Goal: Find specific page/section: Find specific page/section

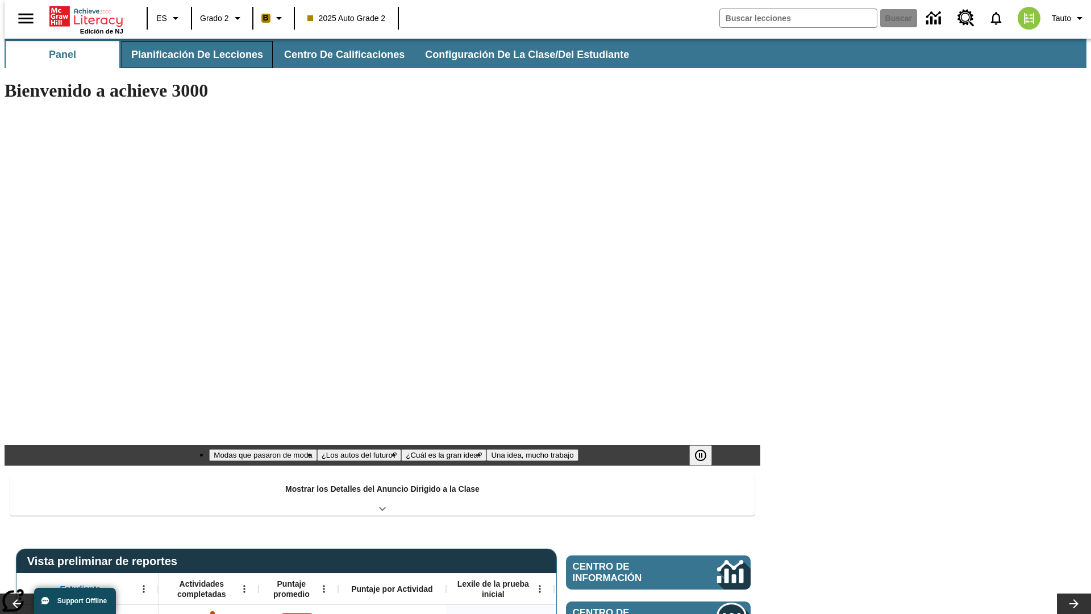
click at [190, 55] on span "Planificación de lecciones" at bounding box center [197, 54] width 132 height 13
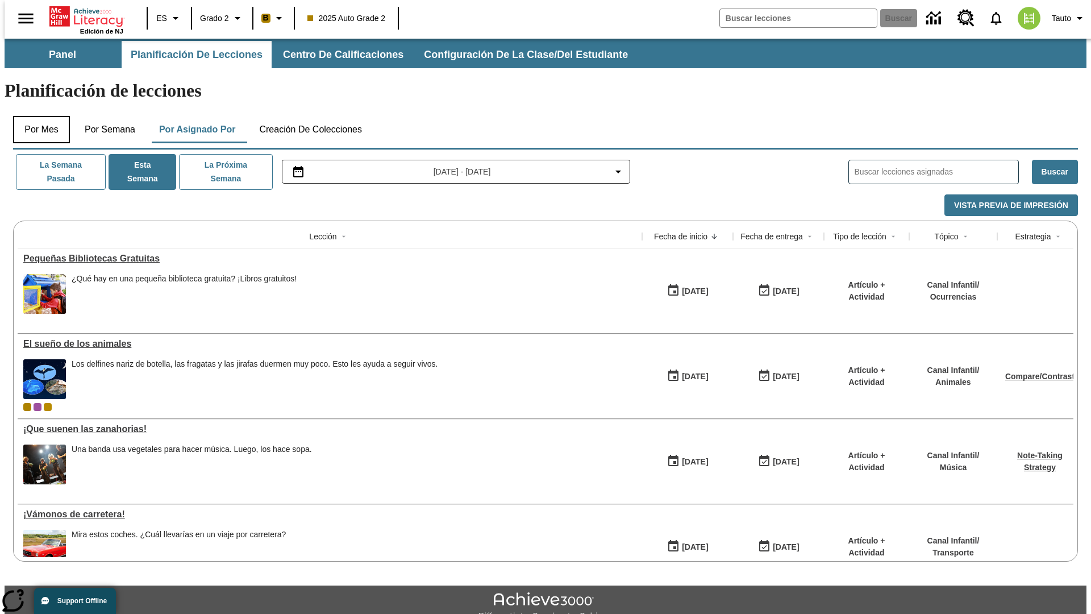
click at [37, 116] on button "Por mes" at bounding box center [41, 129] width 57 height 27
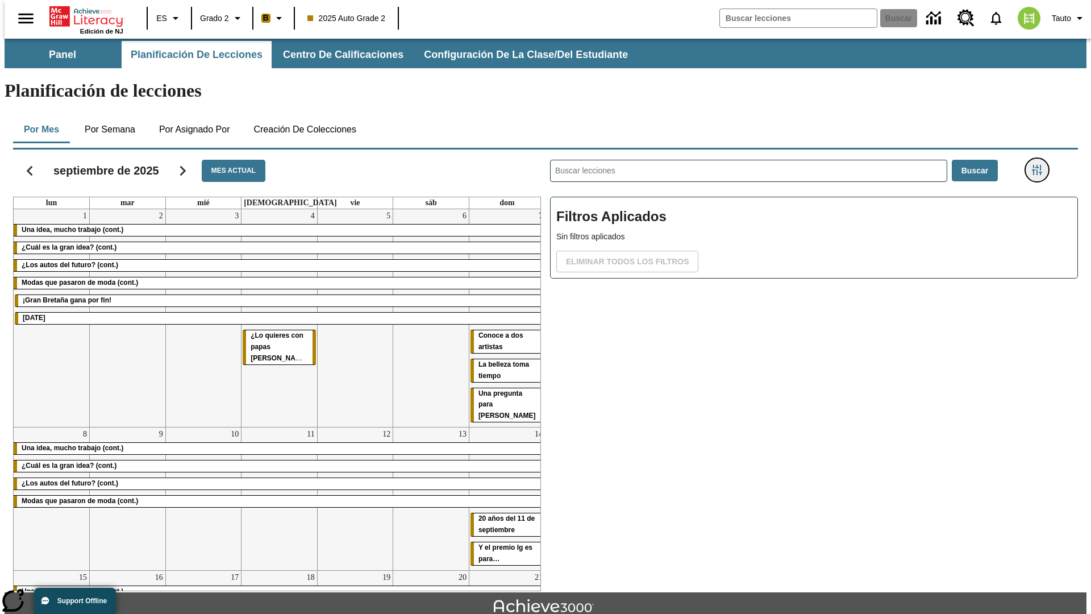
click at [1041, 165] on icon "Menú lateral de filtros" at bounding box center [1037, 170] width 10 height 10
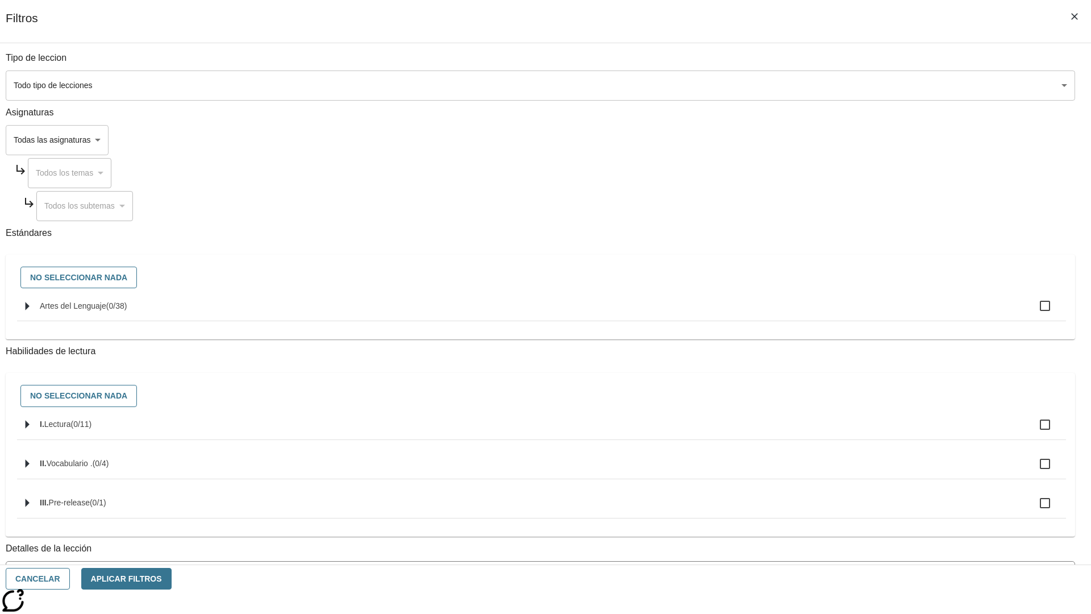
click at [818, 85] on body "[MEDICAL_DATA] al contenido principal Edición de NJ ES Grado 2 B 2025 Auto Grad…" at bounding box center [546, 352] width 1082 height 627
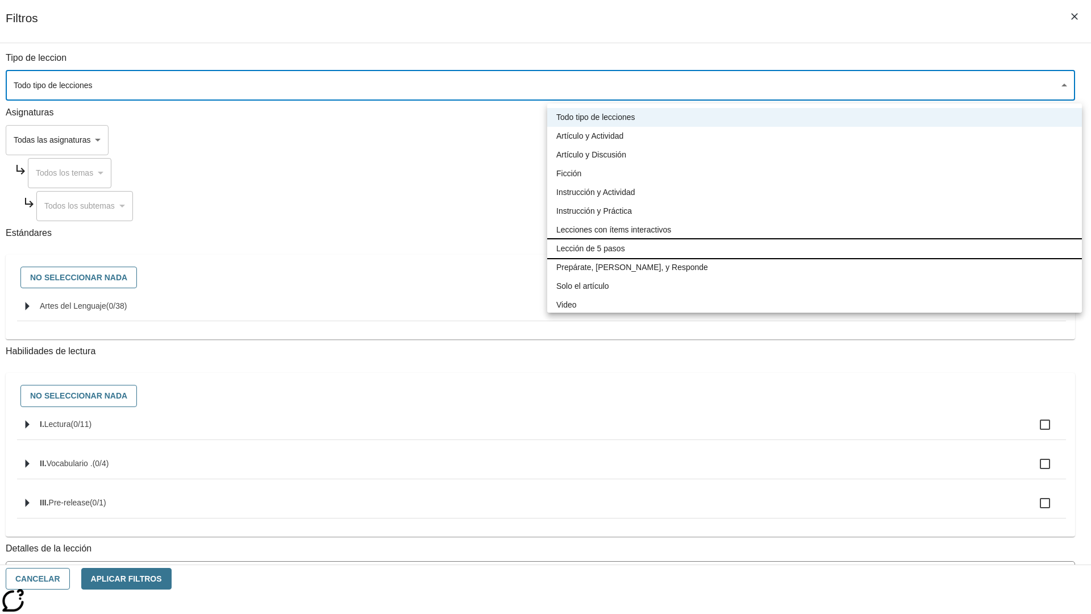
click at [814, 248] on li "Lección de 5 pasos" at bounding box center [814, 248] width 535 height 19
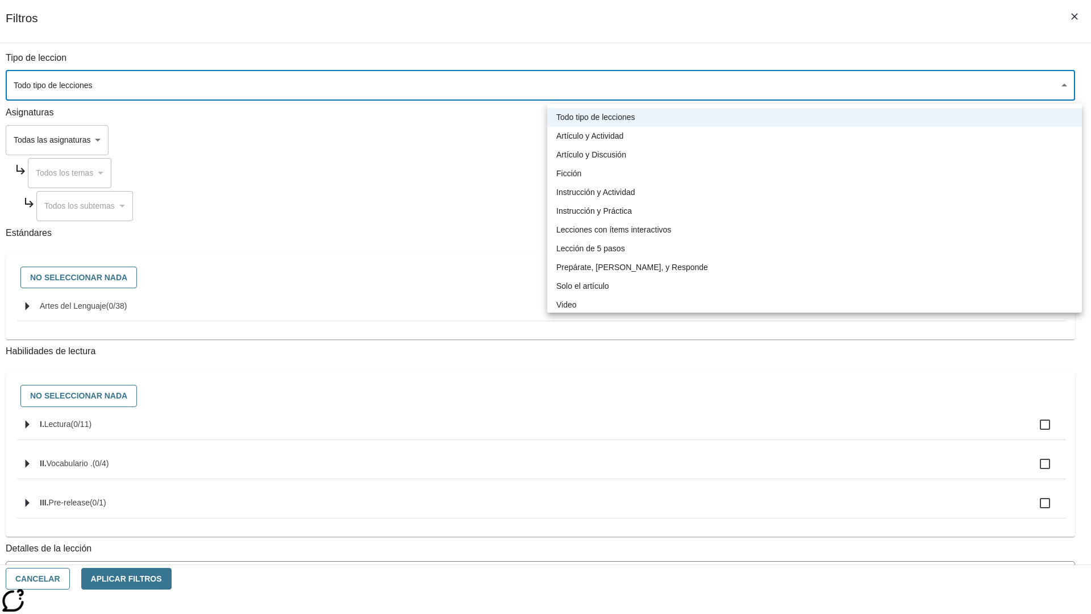
type input "1"
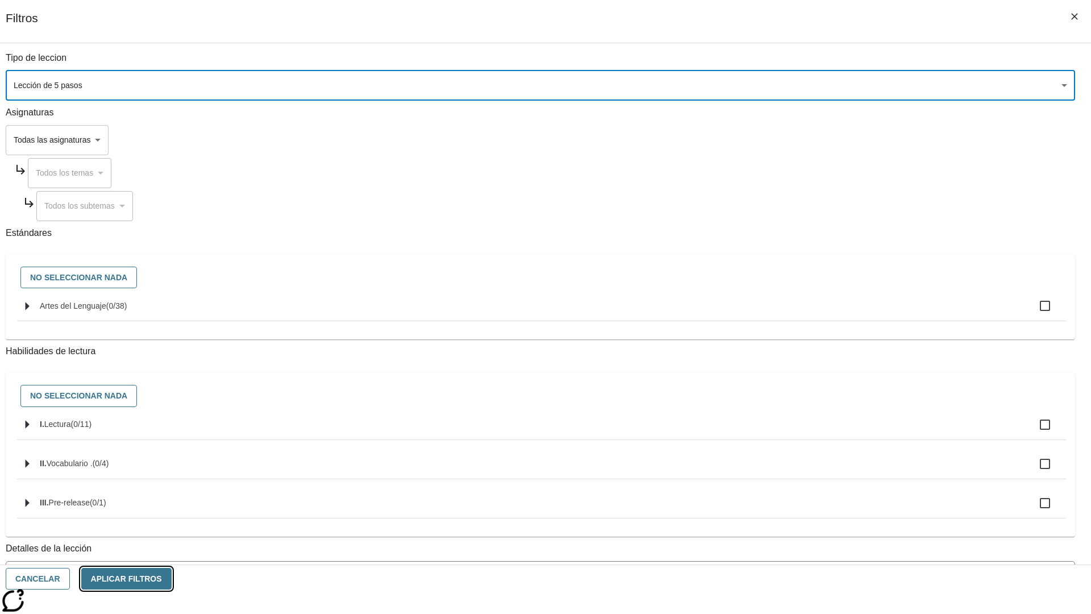
click at [172, 579] on button "Aplicar Filtros" at bounding box center [126, 579] width 90 height 22
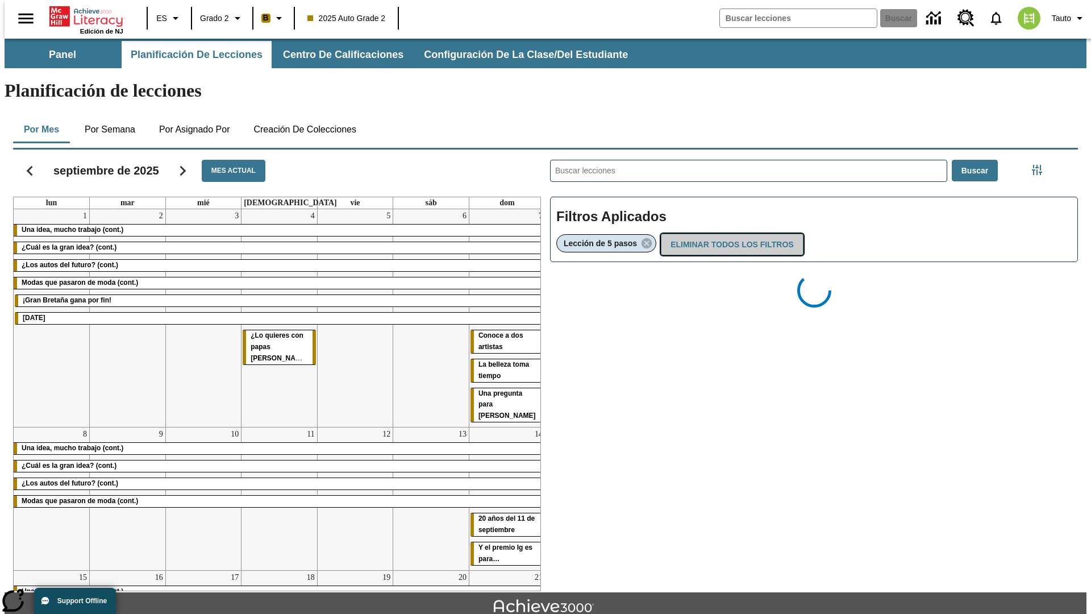
click at [730, 234] on button "Eliminar todos los filtros" at bounding box center [732, 245] width 142 height 22
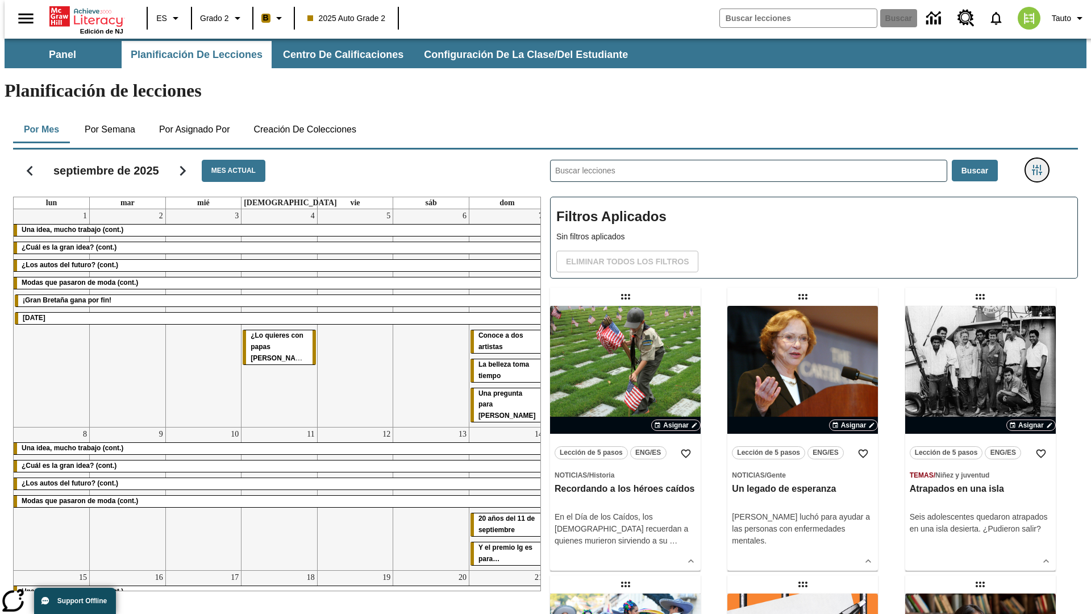
click at [1041, 165] on icon "Menú lateral de filtros" at bounding box center [1037, 170] width 10 height 10
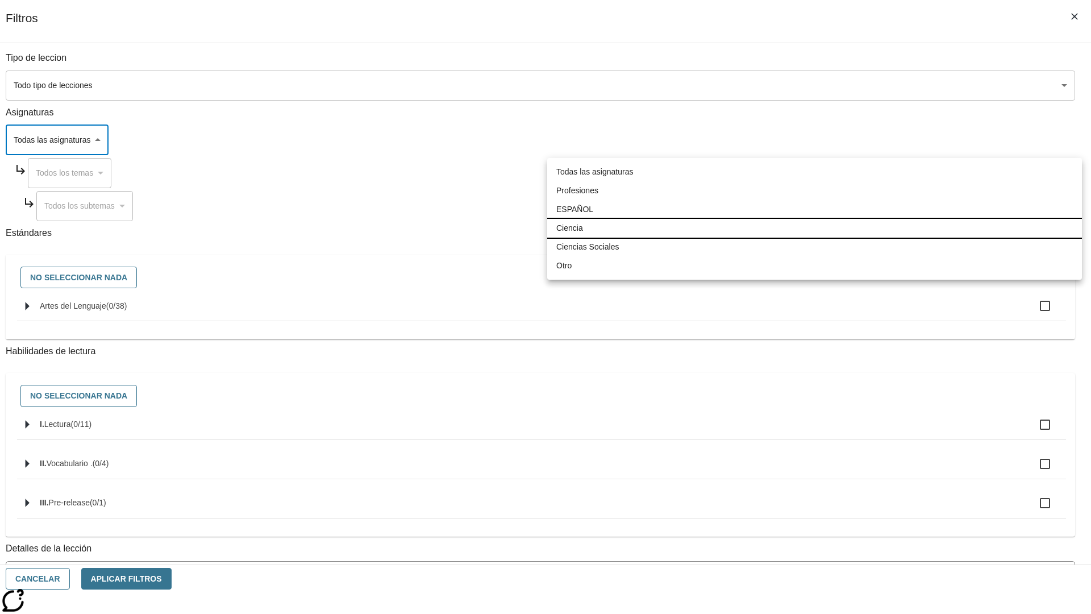
click at [814, 228] on li "Ciencia" at bounding box center [814, 228] width 535 height 19
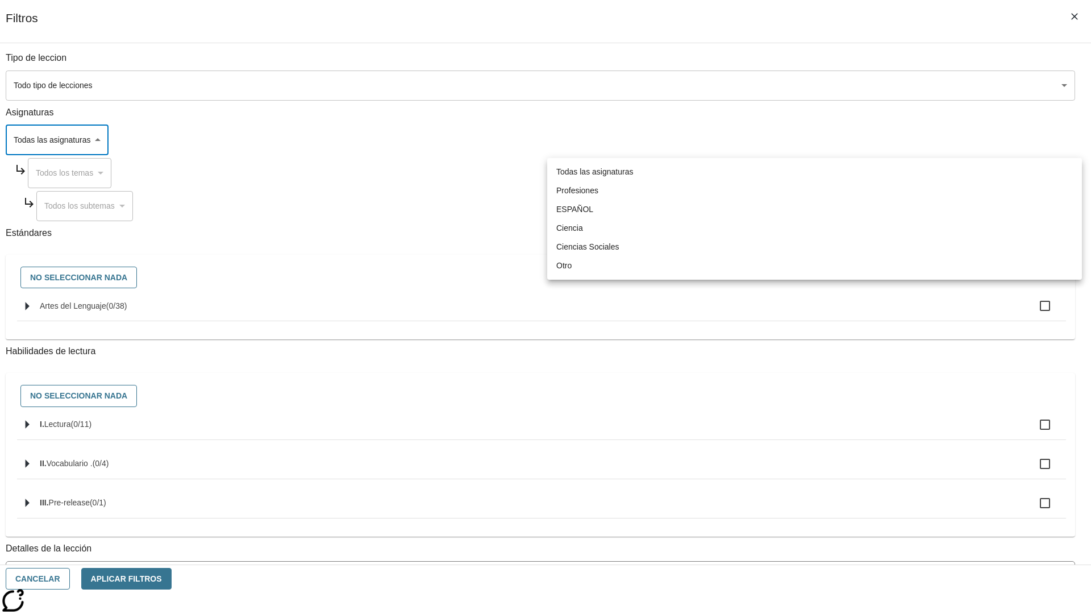
type input "2"
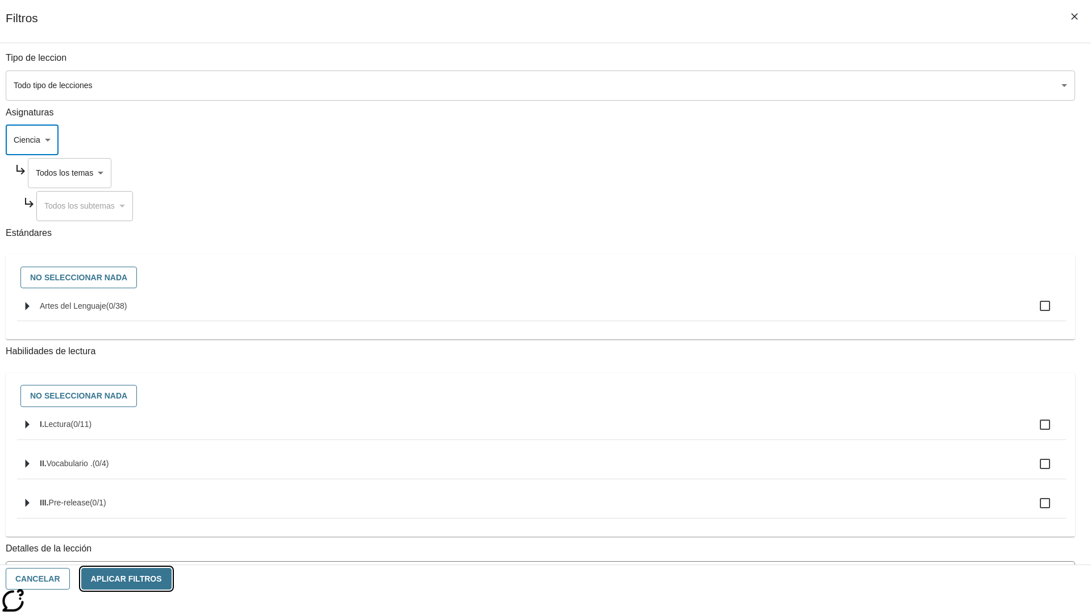
click at [172, 579] on button "Aplicar Filtros" at bounding box center [126, 579] width 90 height 22
